Goal: Information Seeking & Learning: Learn about a topic

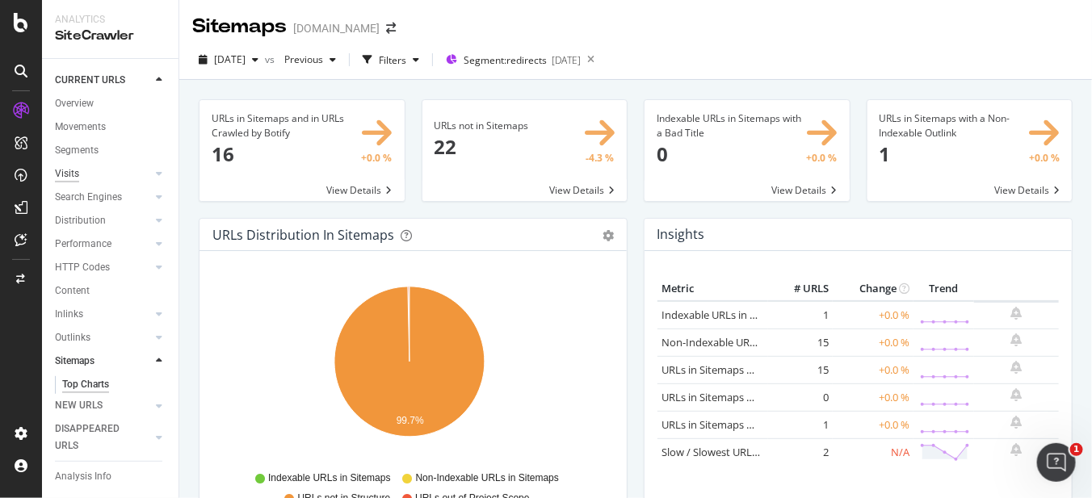
scroll to position [1478, 0]
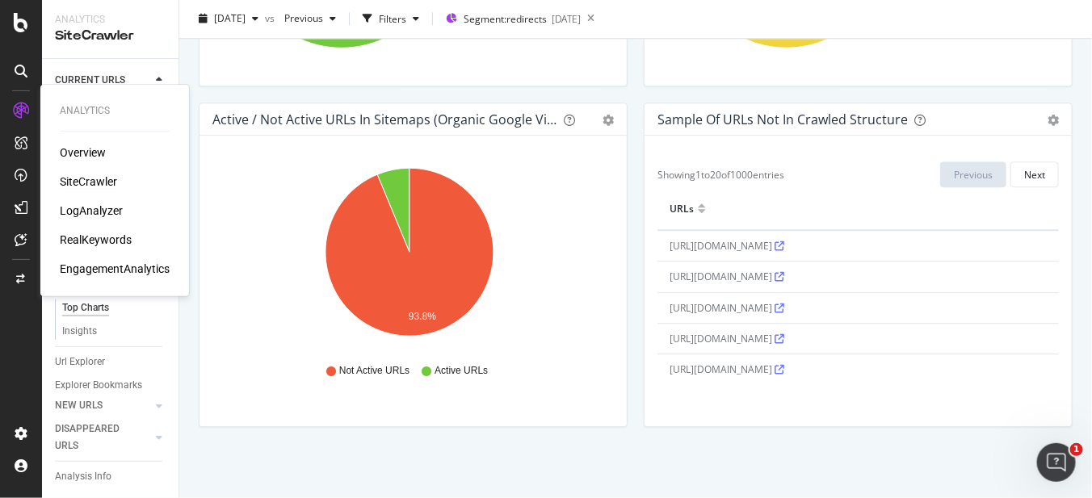
click at [90, 150] on div "Overview" at bounding box center [83, 153] width 46 height 16
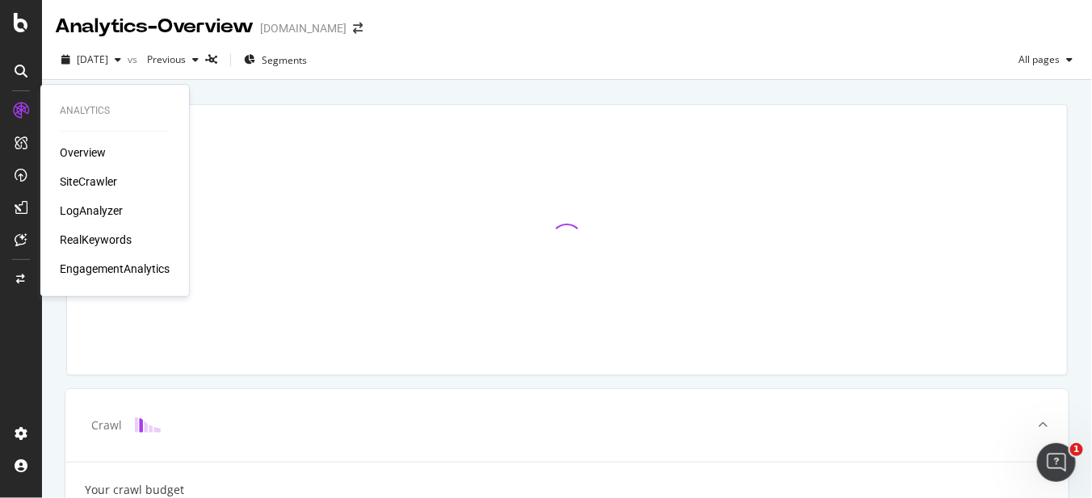
click at [93, 212] on div "LogAnalyzer" at bounding box center [91, 211] width 63 height 16
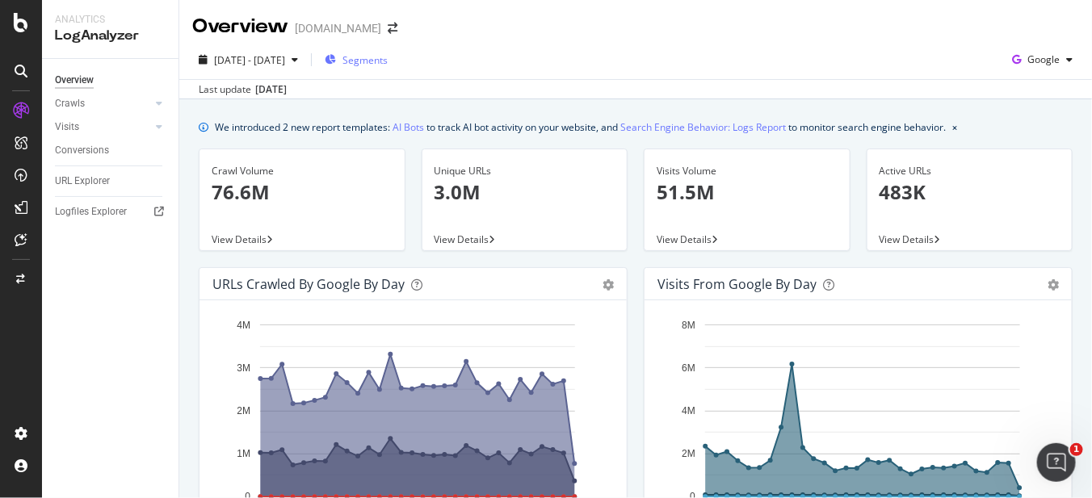
click at [388, 56] on span "Segments" at bounding box center [364, 60] width 45 height 14
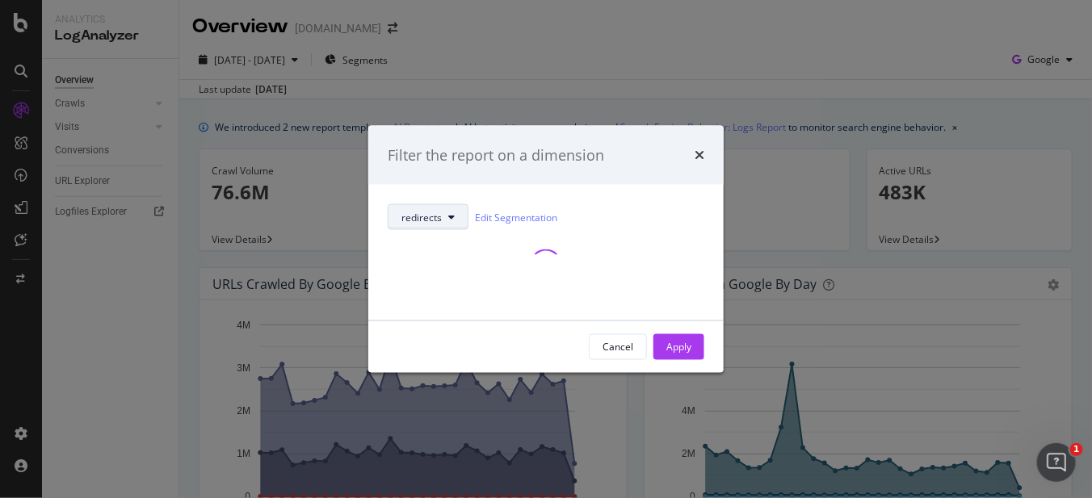
click at [450, 211] on div "redirects Edit Segmentation" at bounding box center [546, 252] width 316 height 97
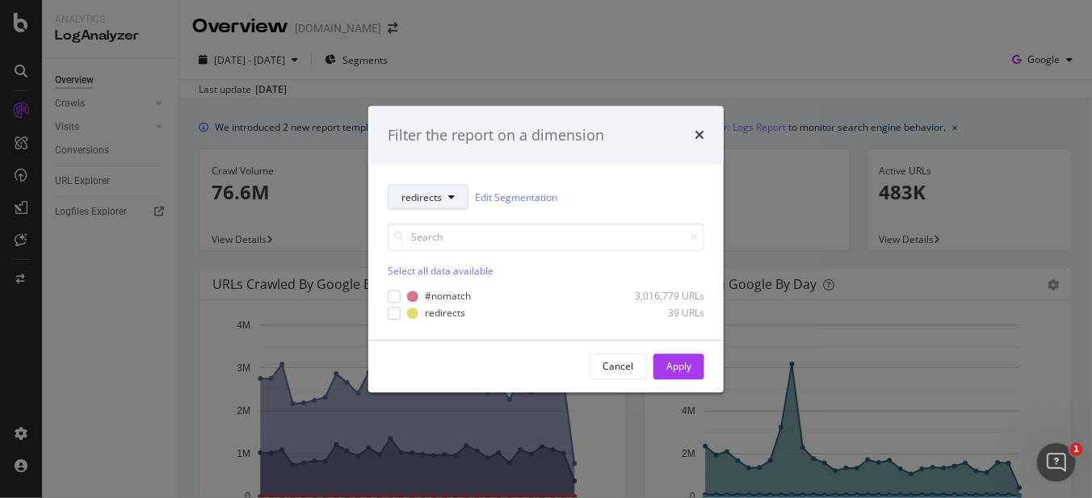
click at [432, 206] on button "redirects" at bounding box center [428, 198] width 81 height 26
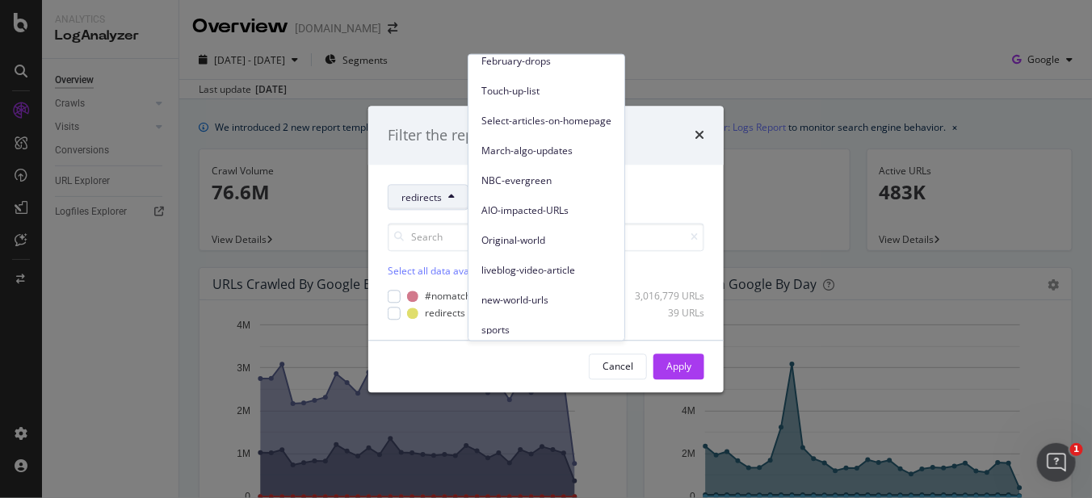
scroll to position [342, 0]
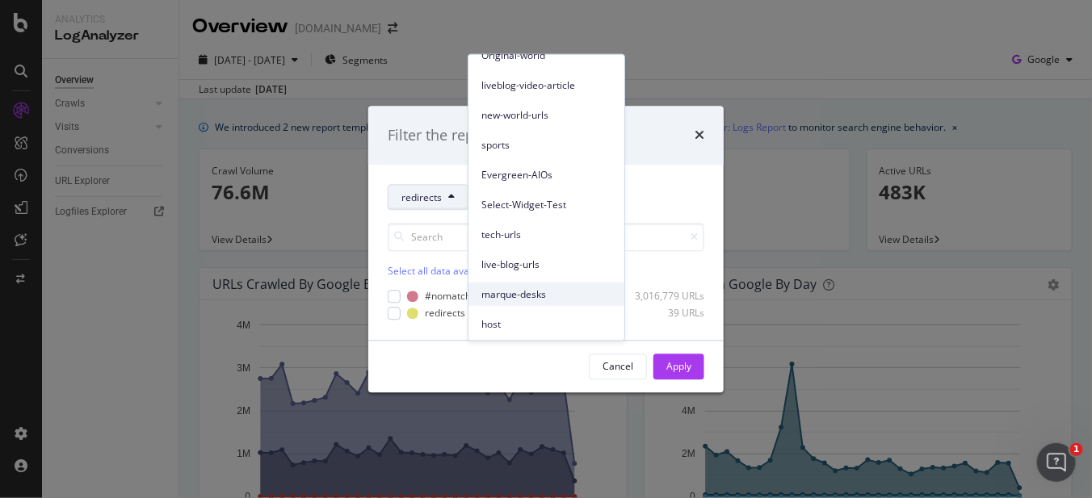
click at [550, 294] on span "marque-desks" at bounding box center [546, 294] width 130 height 15
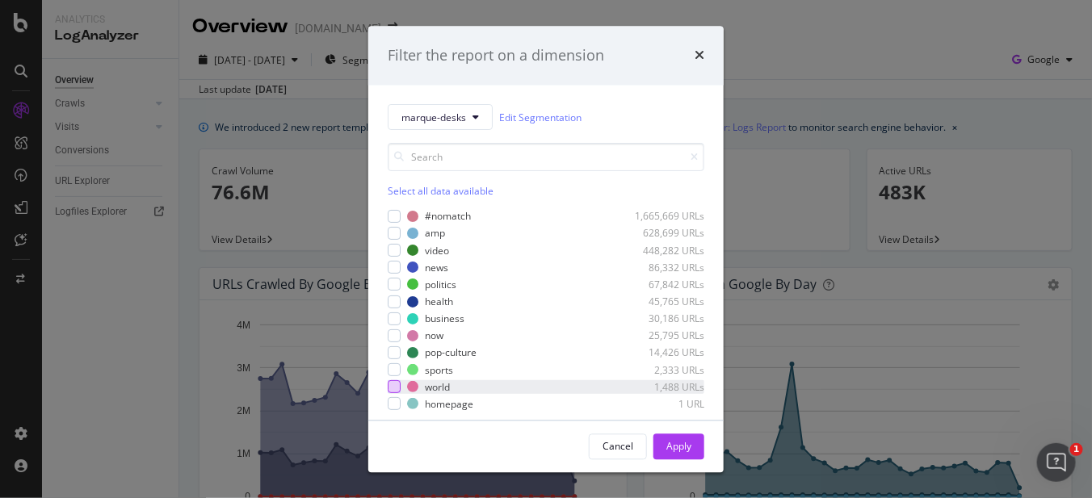
click at [394, 383] on div "modal" at bounding box center [394, 387] width 13 height 13
click at [686, 450] on div "Apply" at bounding box center [678, 446] width 25 height 14
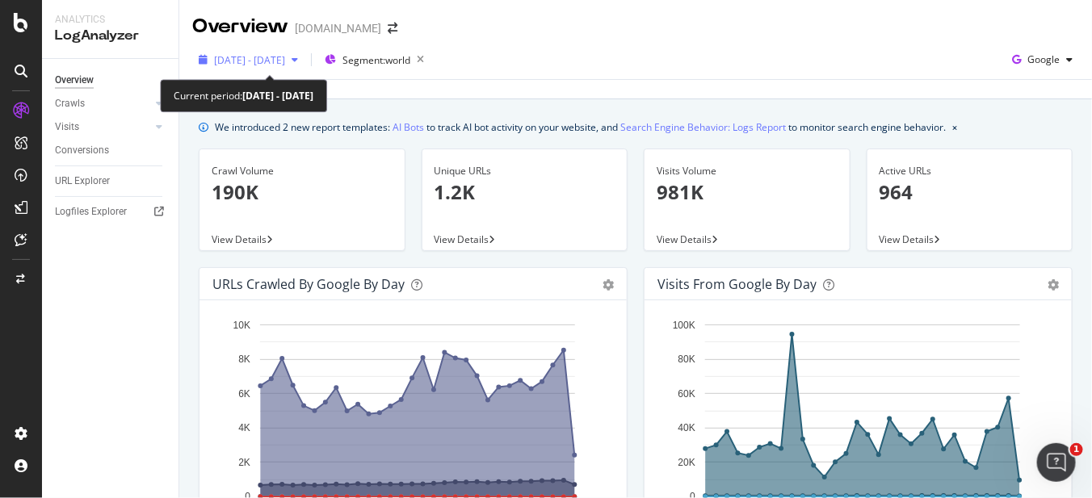
click at [245, 62] on span "2025 Jul. 22nd - Aug. 20th" at bounding box center [249, 60] width 71 height 14
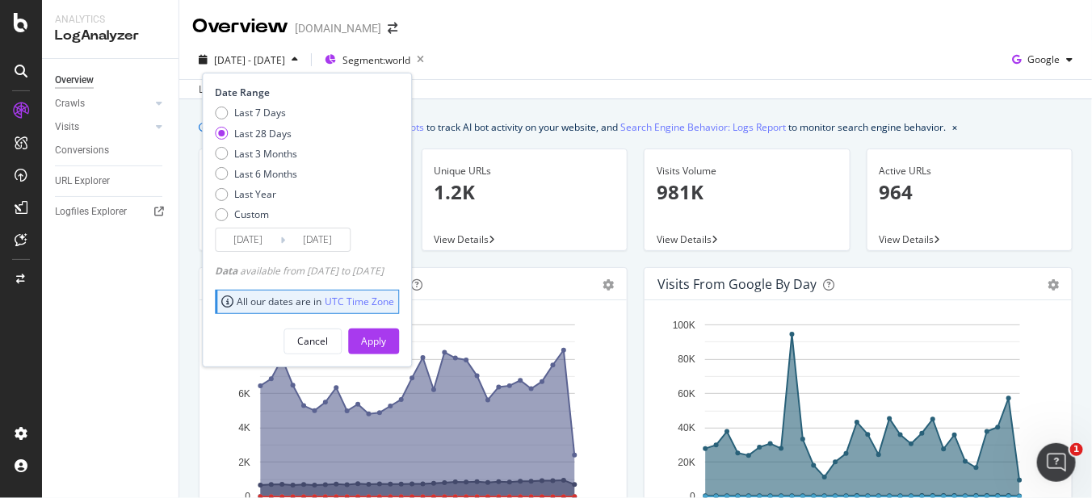
click at [248, 166] on div "Last 7 Days Last 28 Days Last 3 Months Last 6 Months Last Year Custom" at bounding box center [256, 167] width 82 height 122
click at [251, 174] on div "Last 6 Months" at bounding box center [265, 174] width 63 height 14
type input "2025/02/21"
click at [386, 337] on div "Apply" at bounding box center [373, 341] width 25 height 14
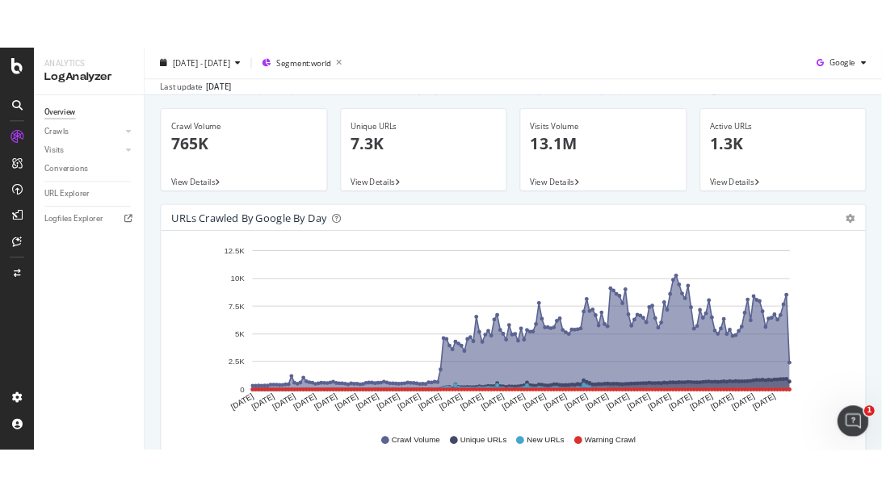
scroll to position [100, 0]
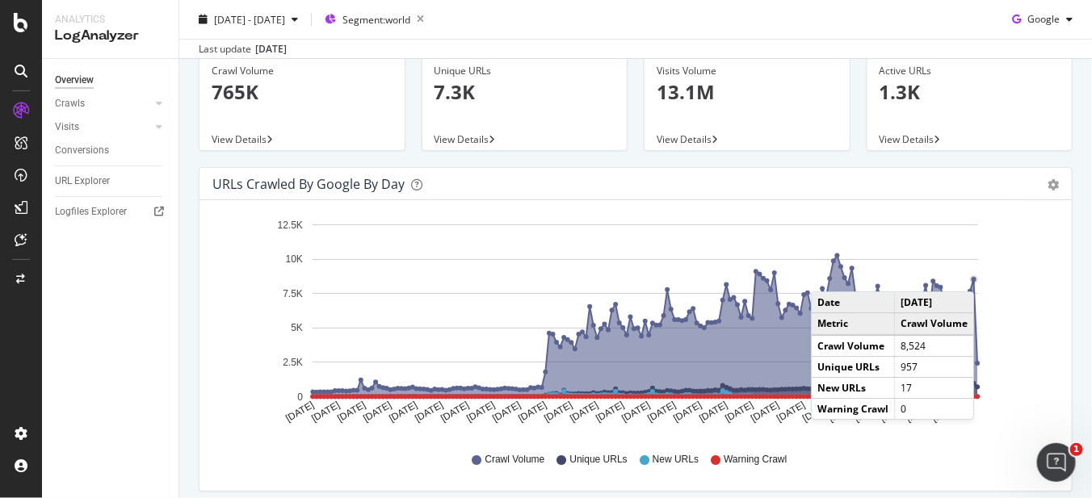
click at [974, 275] on circle "A chart." at bounding box center [973, 279] width 9 height 9
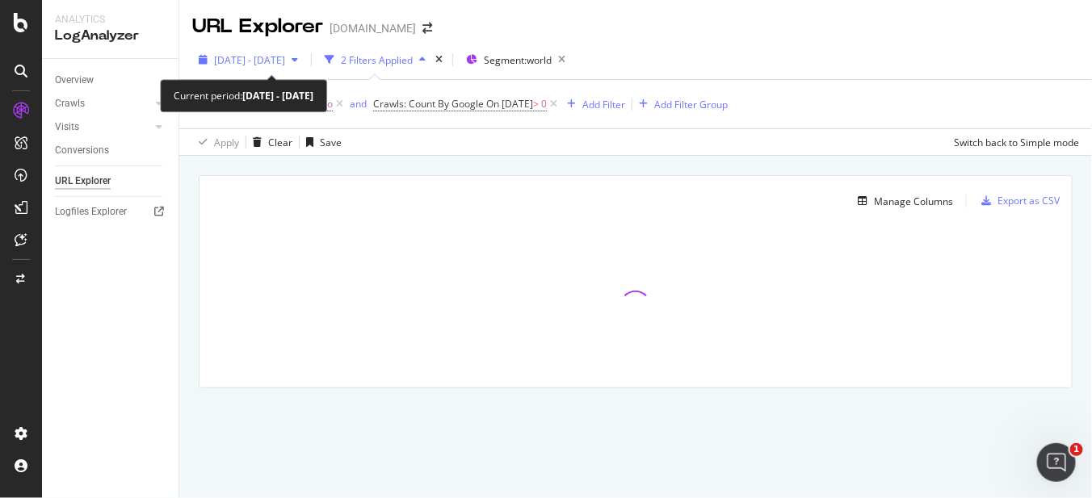
click at [285, 60] on span "2025 May. 21st - Aug. 20th" at bounding box center [249, 60] width 71 height 14
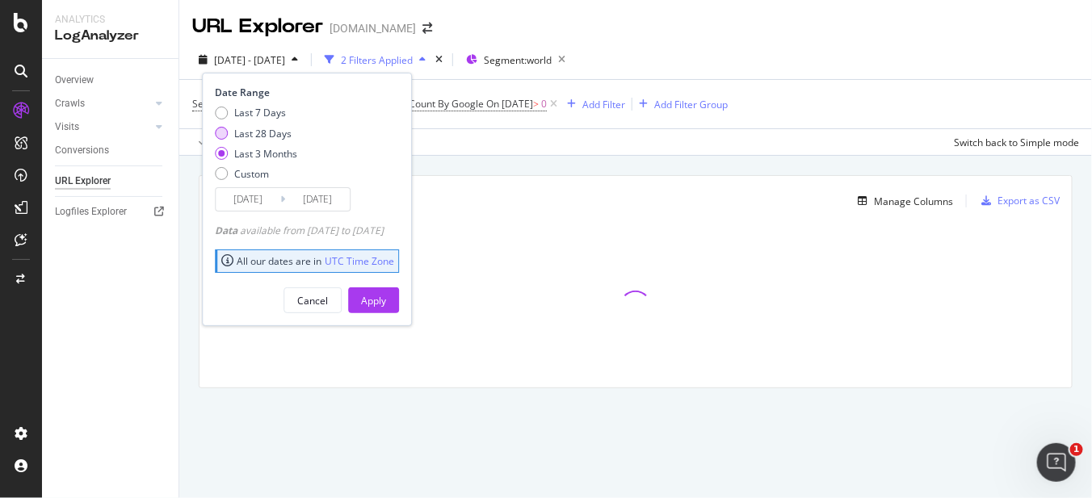
click at [216, 133] on div "Last 28 Days" at bounding box center [221, 133] width 13 height 13
type input "2025/07/24"
click at [386, 300] on div "Apply" at bounding box center [373, 301] width 25 height 14
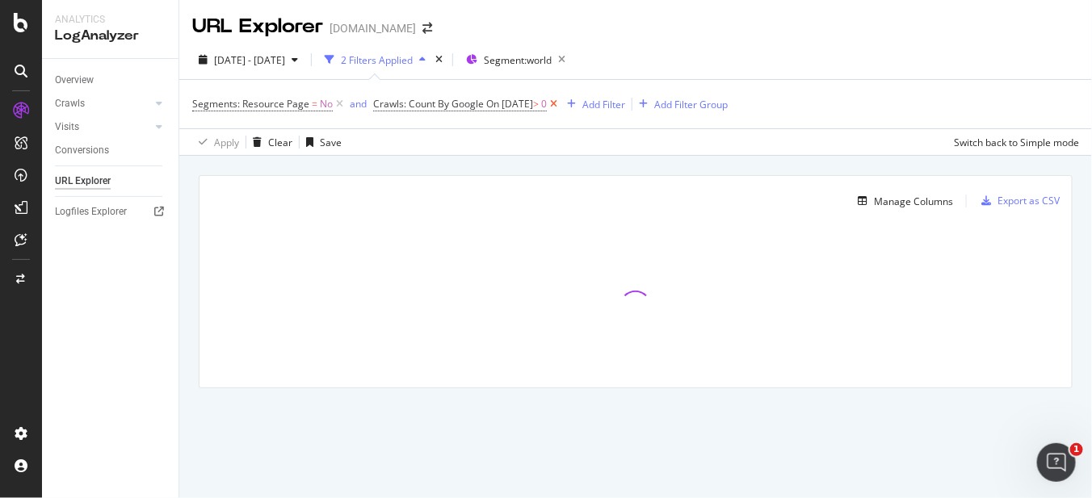
click at [560, 108] on icon at bounding box center [554, 104] width 14 height 16
click at [383, 107] on div "Add Filter" at bounding box center [389, 105] width 43 height 14
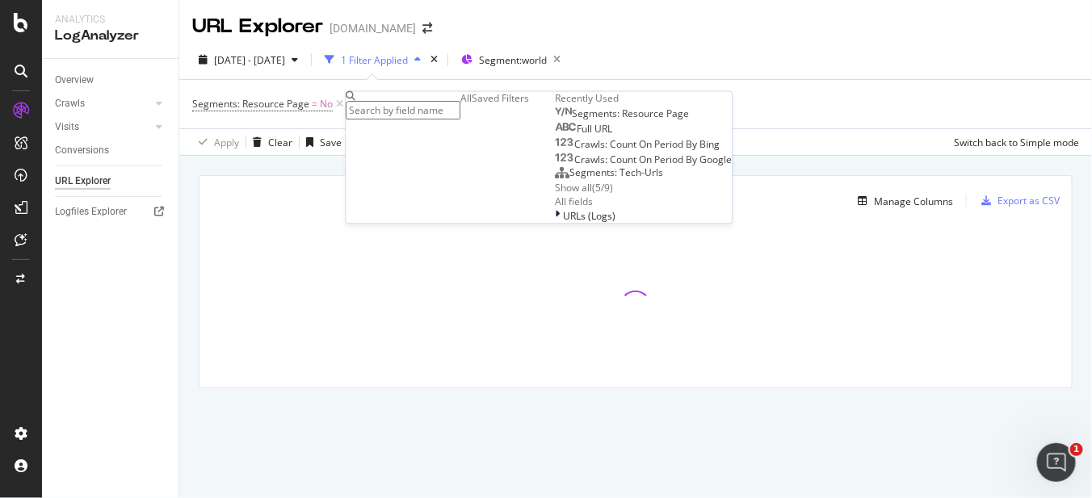
click at [575, 152] on span "Crawls: Count On Period By Bing" at bounding box center [647, 145] width 145 height 14
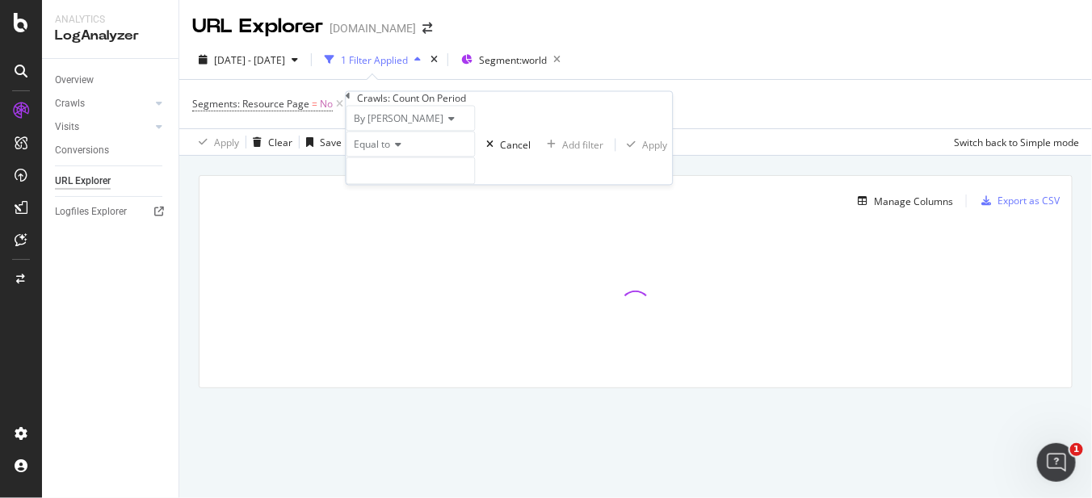
click at [387, 132] on div "By Bing" at bounding box center [410, 119] width 129 height 26
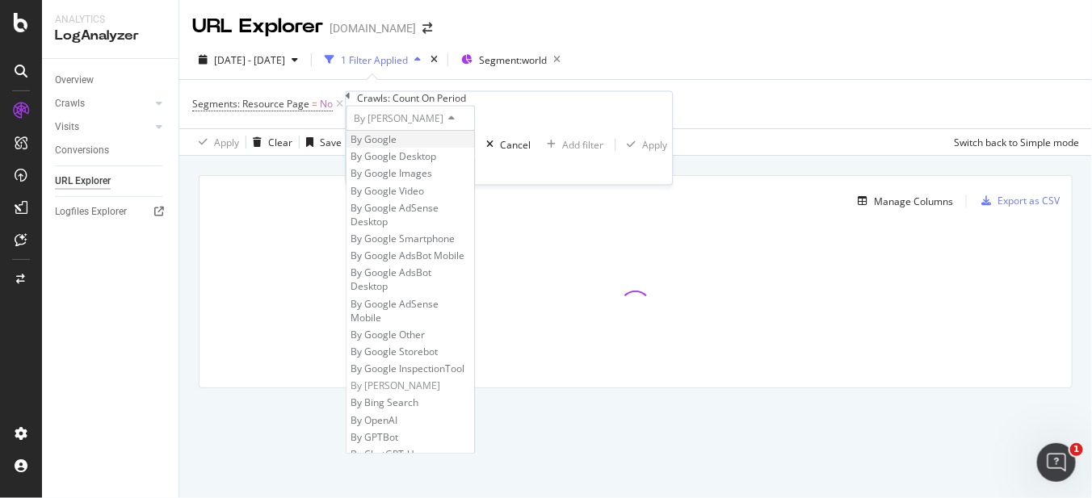
click at [395, 147] on span "By Google" at bounding box center [374, 140] width 46 height 14
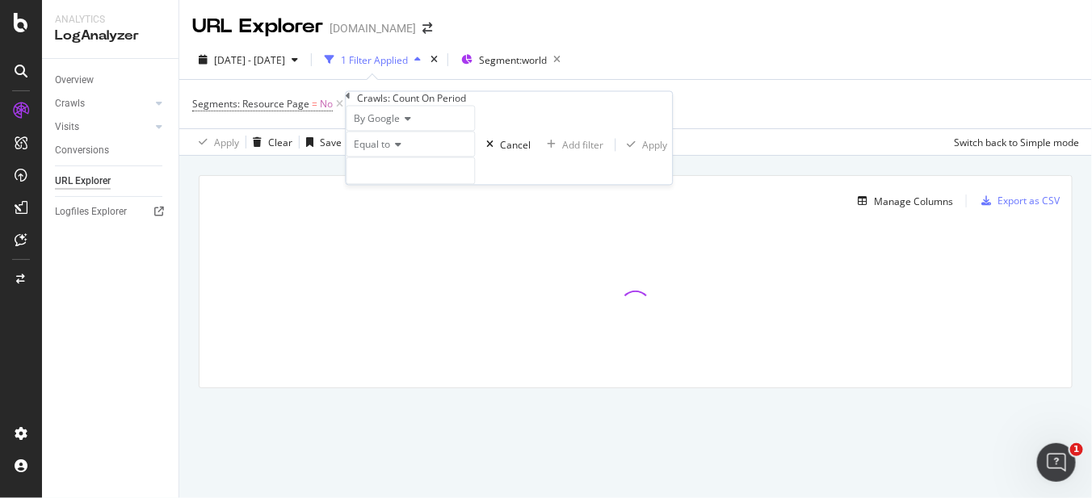
click at [398, 157] on div "Equal to" at bounding box center [410, 145] width 129 height 26
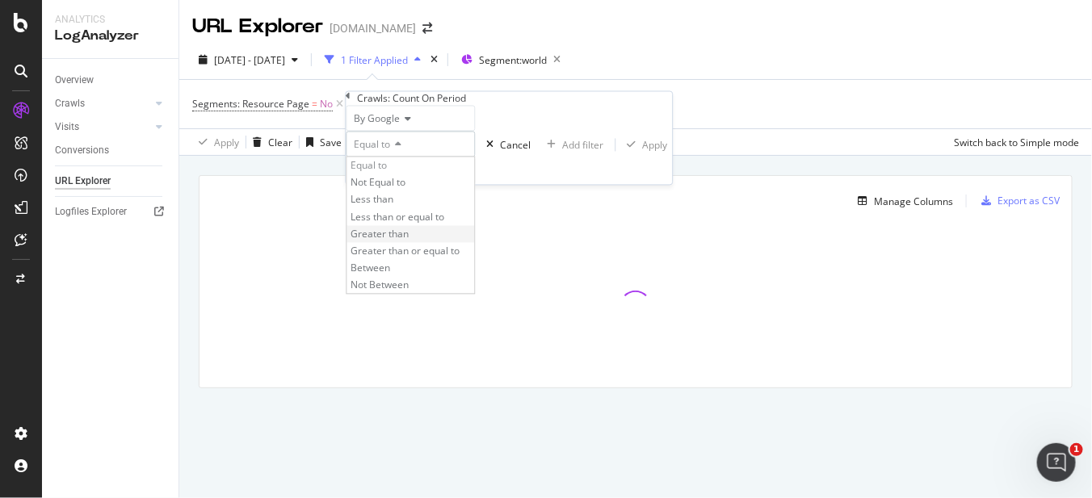
click at [409, 241] on span "Greater than" at bounding box center [380, 234] width 58 height 14
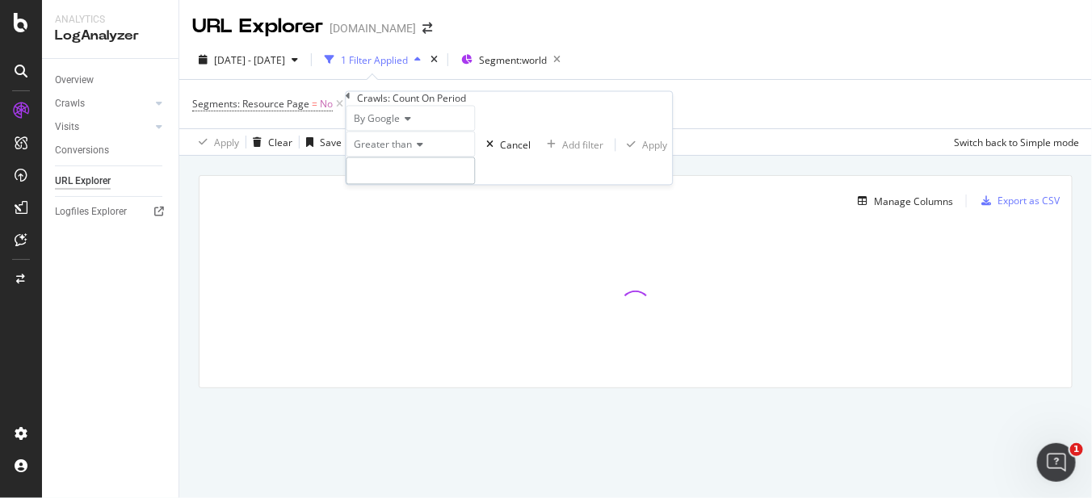
click at [396, 185] on input "number" at bounding box center [410, 170] width 129 height 27
type input "0"
click at [643, 152] on div "Apply" at bounding box center [655, 145] width 25 height 14
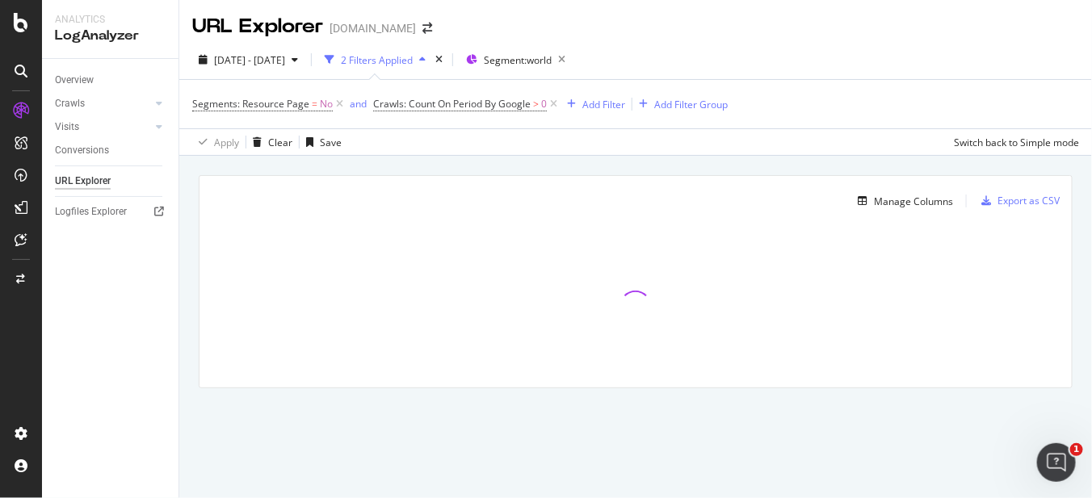
click at [946, 316] on div at bounding box center [635, 306] width 872 height 161
